Goal: Information Seeking & Learning: Learn about a topic

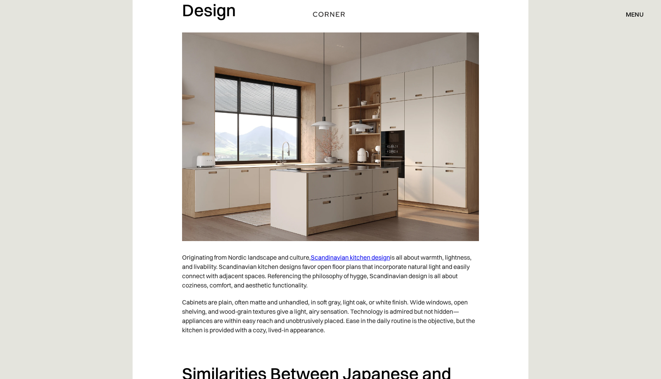
scroll to position [1058, 0]
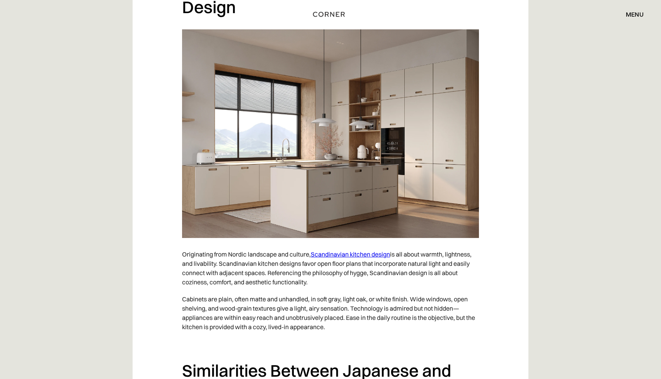
click at [359, 254] on link "Scandinavian kitchen design" at bounding box center [350, 254] width 79 height 8
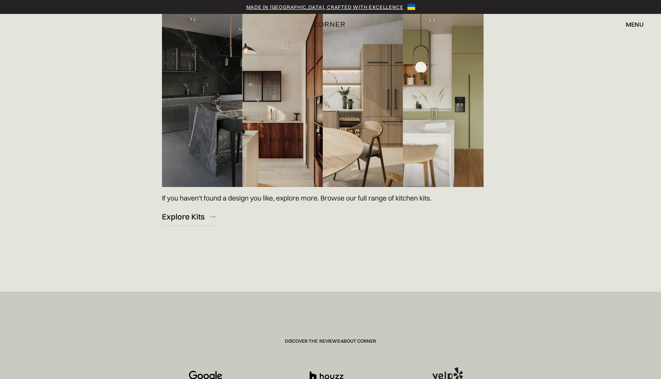
scroll to position [1075, 0]
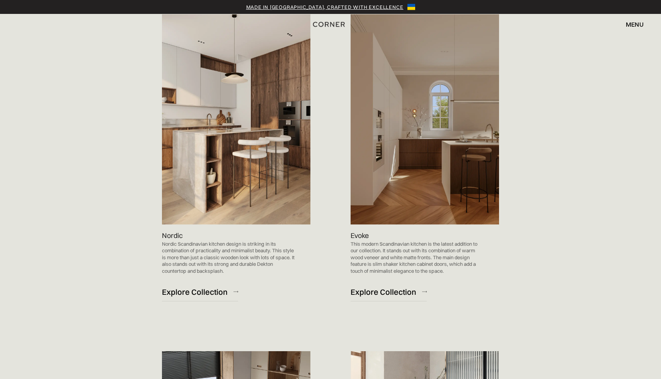
scroll to position [479, 0]
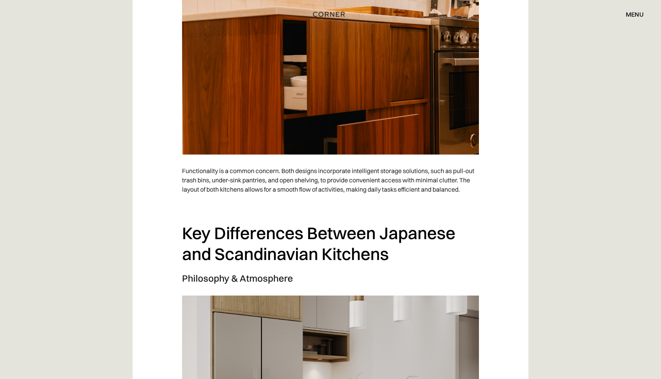
scroll to position [2429, 0]
